Goal: Information Seeking & Learning: Understand process/instructions

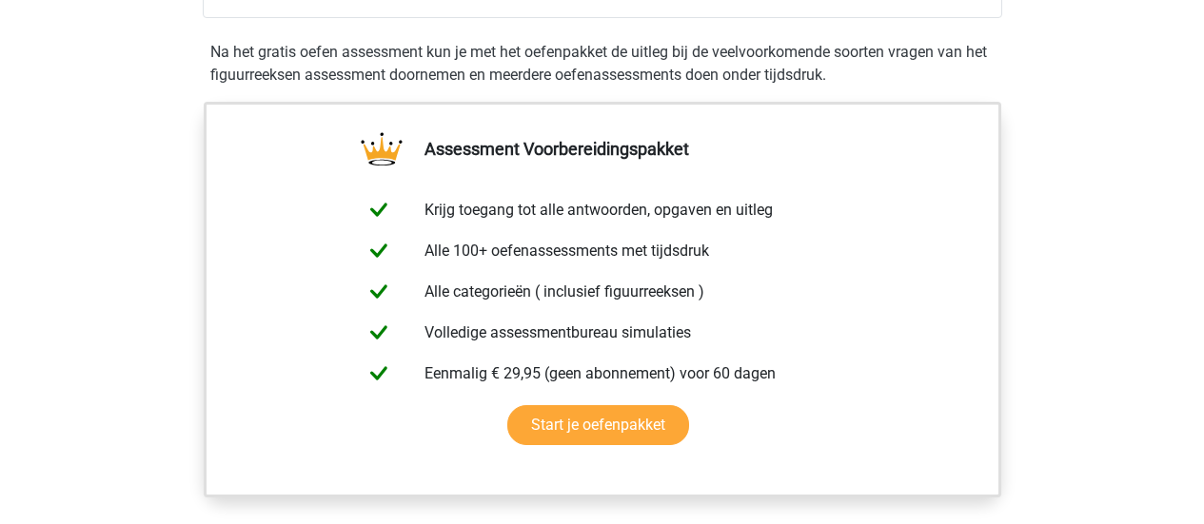
scroll to position [647, 0]
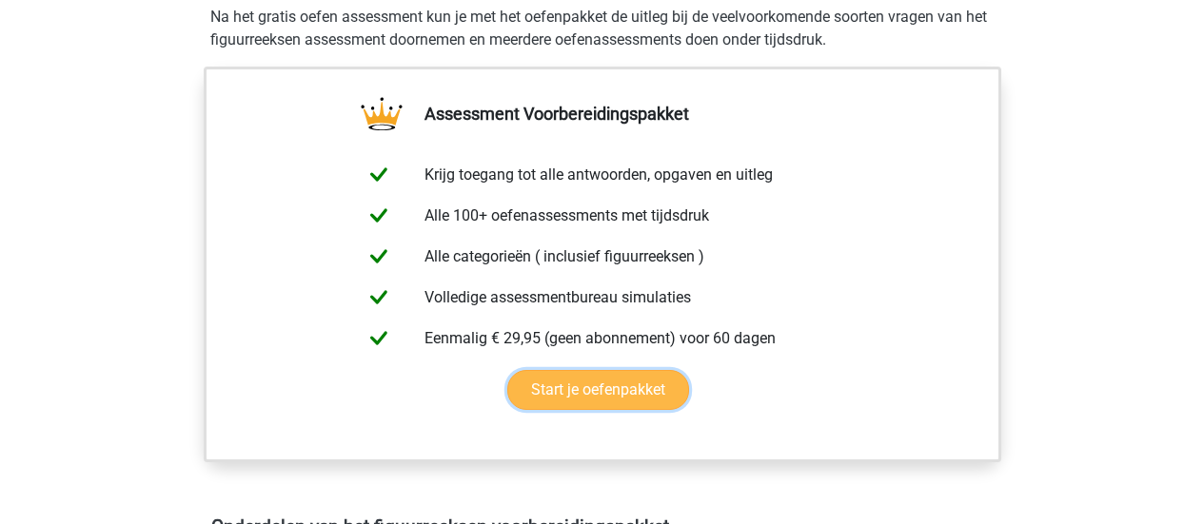
click at [593, 390] on link "Start je oefenpakket" at bounding box center [598, 390] width 182 height 40
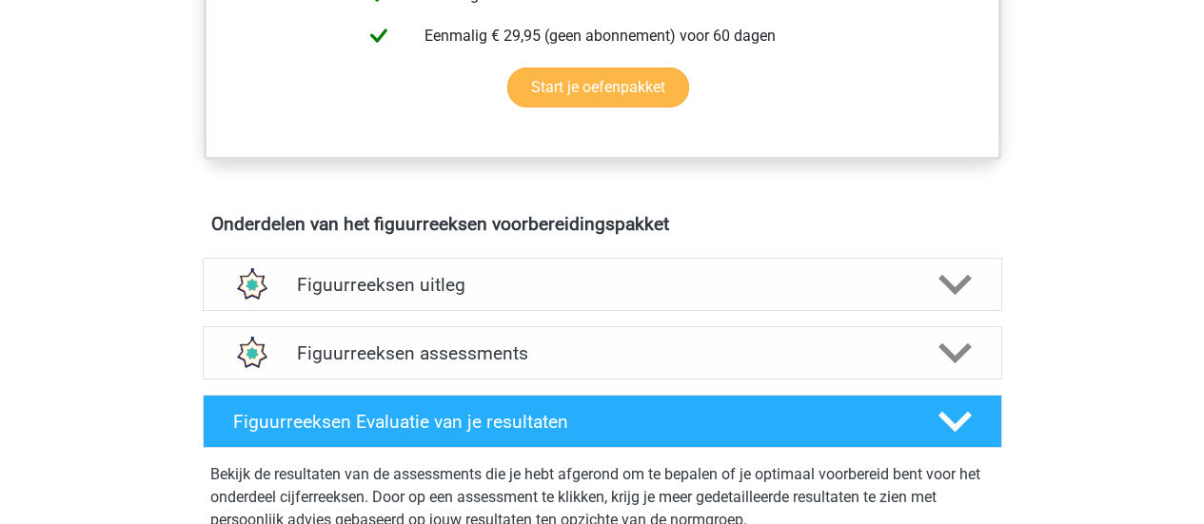
scroll to position [952, 0]
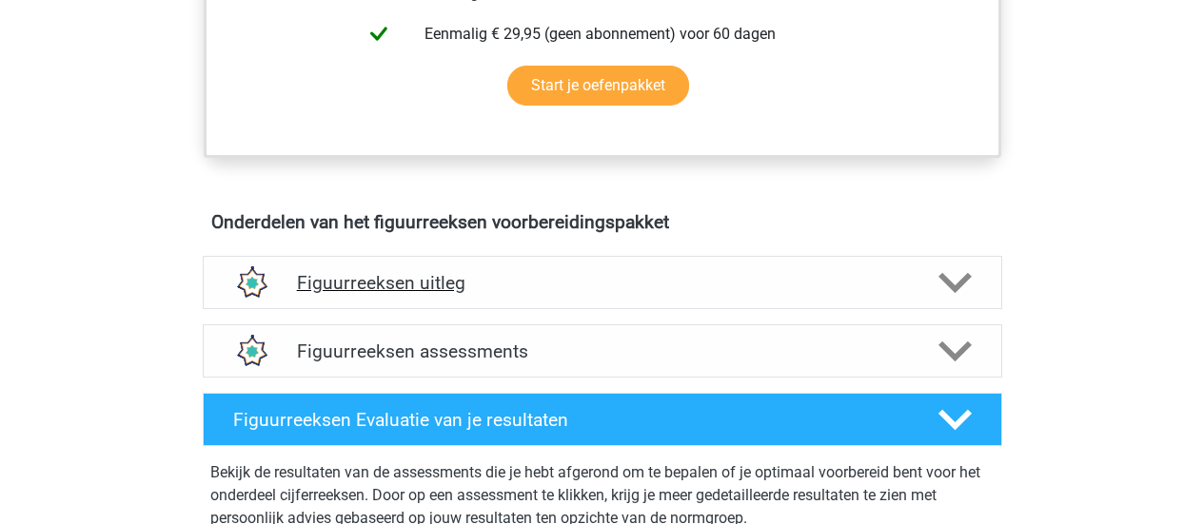
click at [946, 272] on icon at bounding box center [955, 283] width 33 height 33
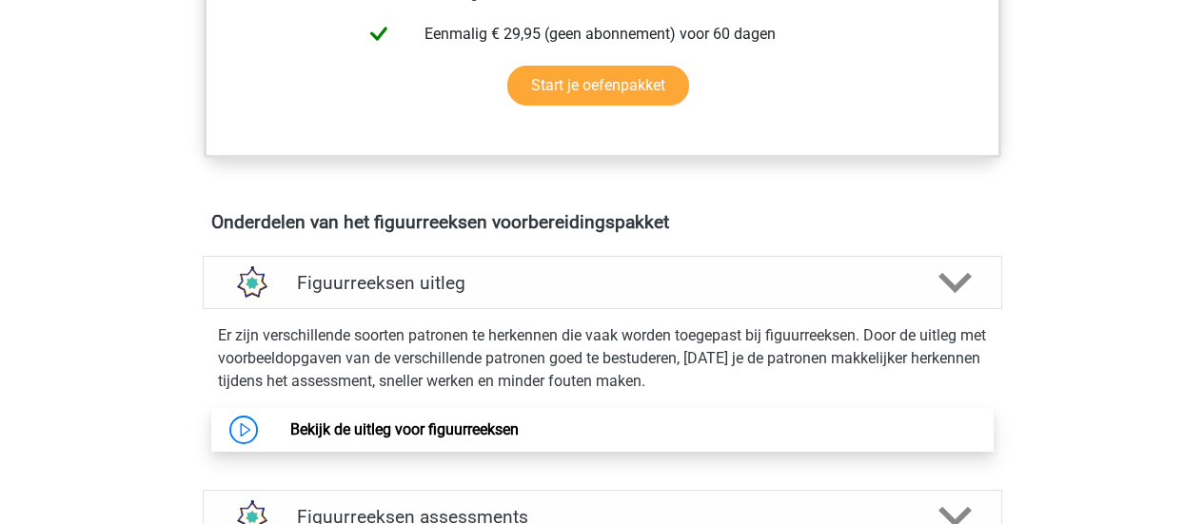
click at [388, 433] on link "Bekijk de uitleg voor figuurreeksen" at bounding box center [404, 430] width 228 height 18
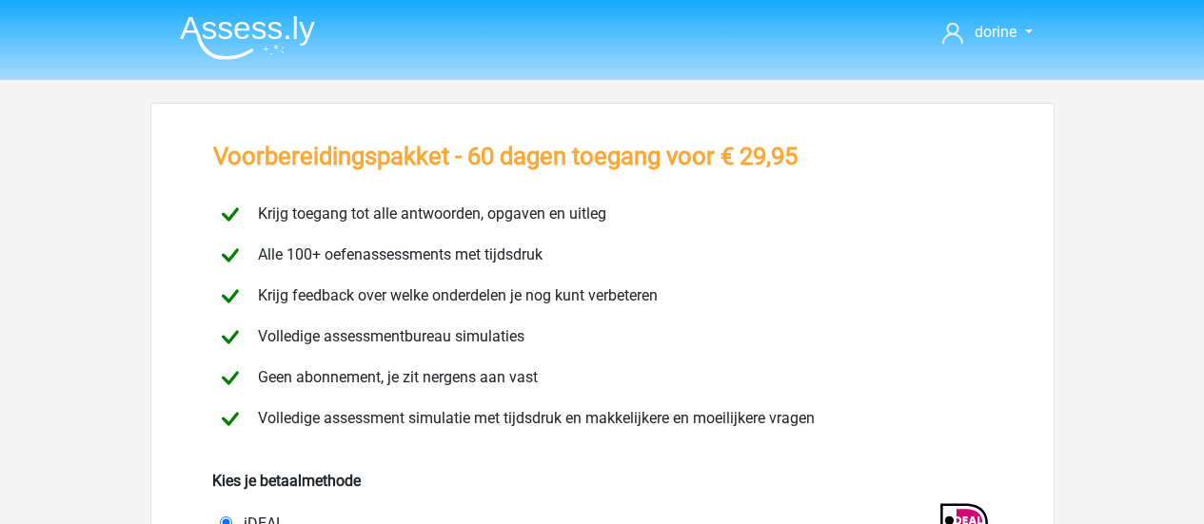
scroll to position [76, 0]
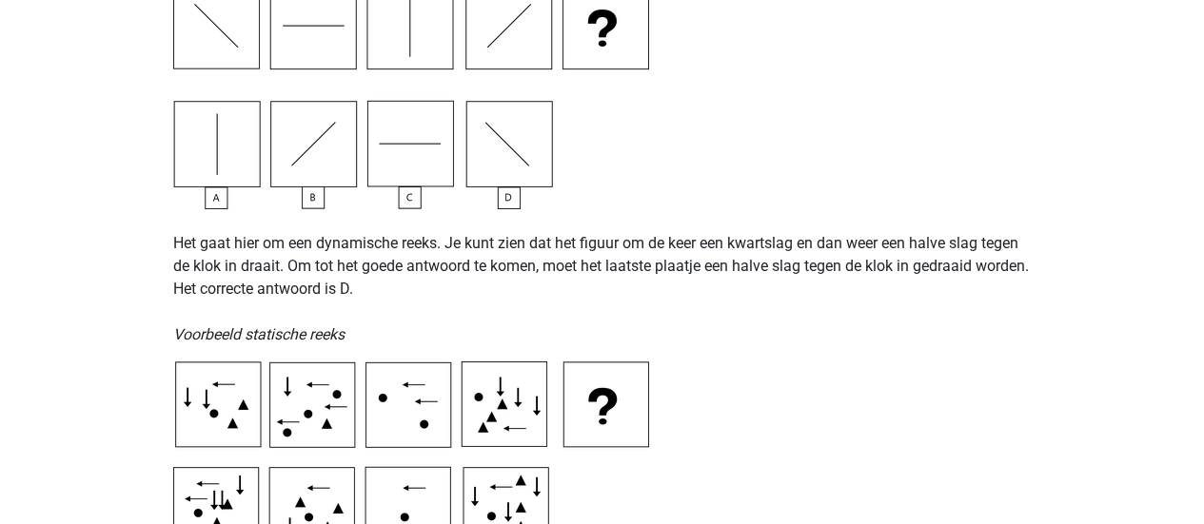
scroll to position [761, 0]
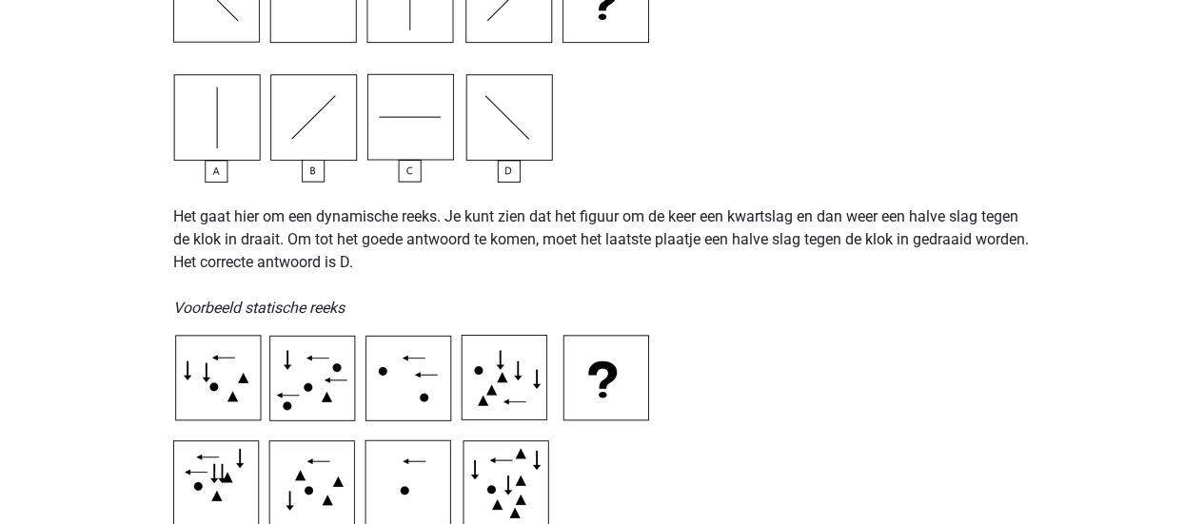
click at [405, 414] on img at bounding box center [411, 441] width 476 height 213
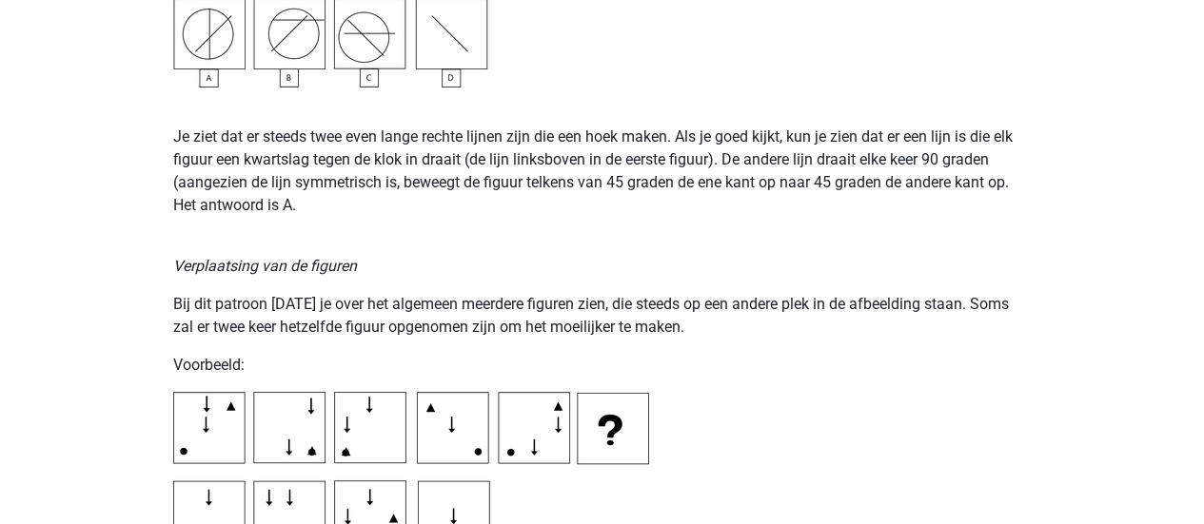
scroll to position [2703, 0]
